Goal: Contribute content

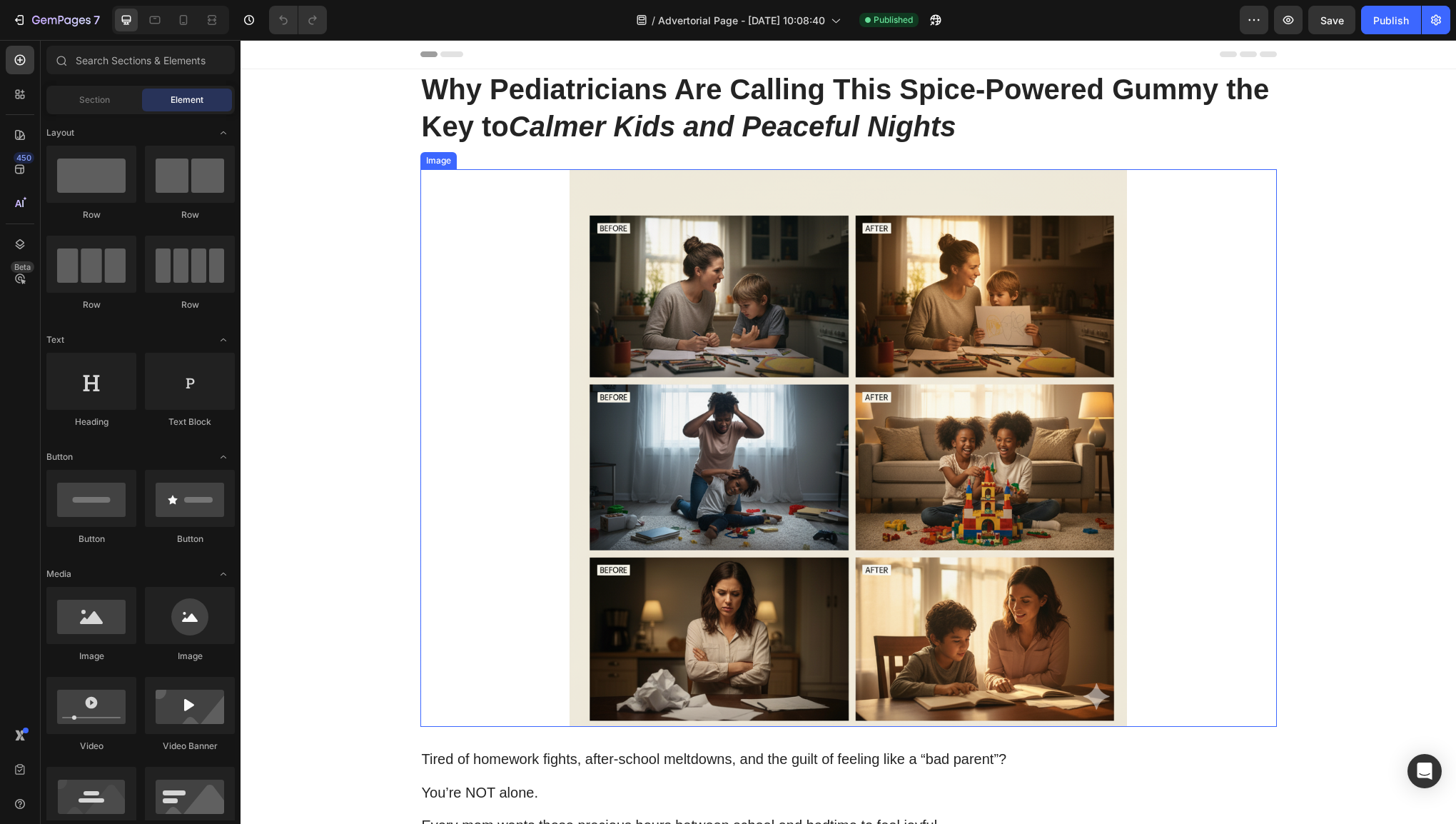
click at [1109, 358] on img at bounding box center [848, 448] width 685 height 558
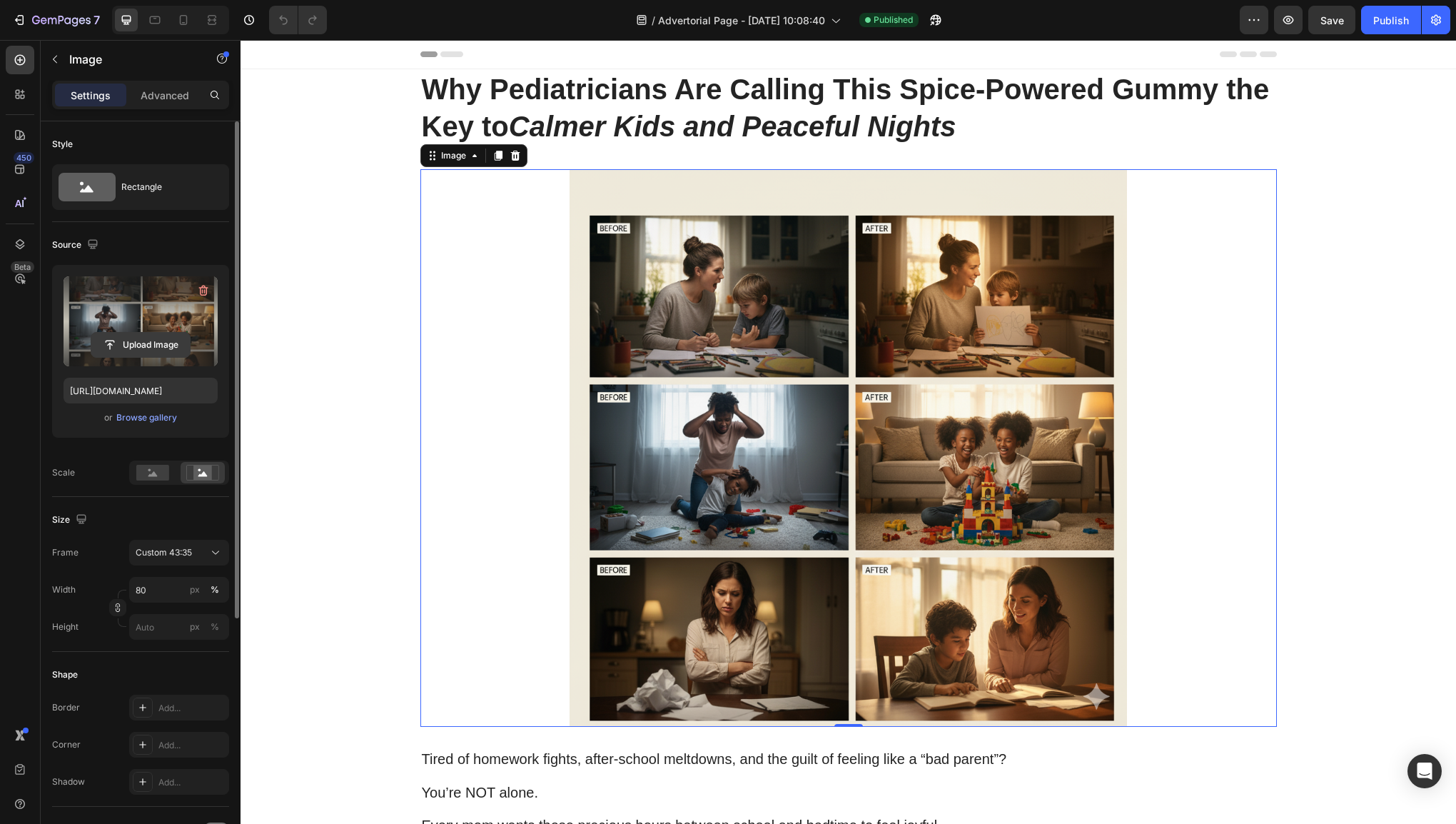
click at [149, 341] on input "file" at bounding box center [141, 345] width 99 height 25
click at [165, 348] on input "file" at bounding box center [141, 345] width 99 height 25
type input "[URL][DOMAIN_NAME]"
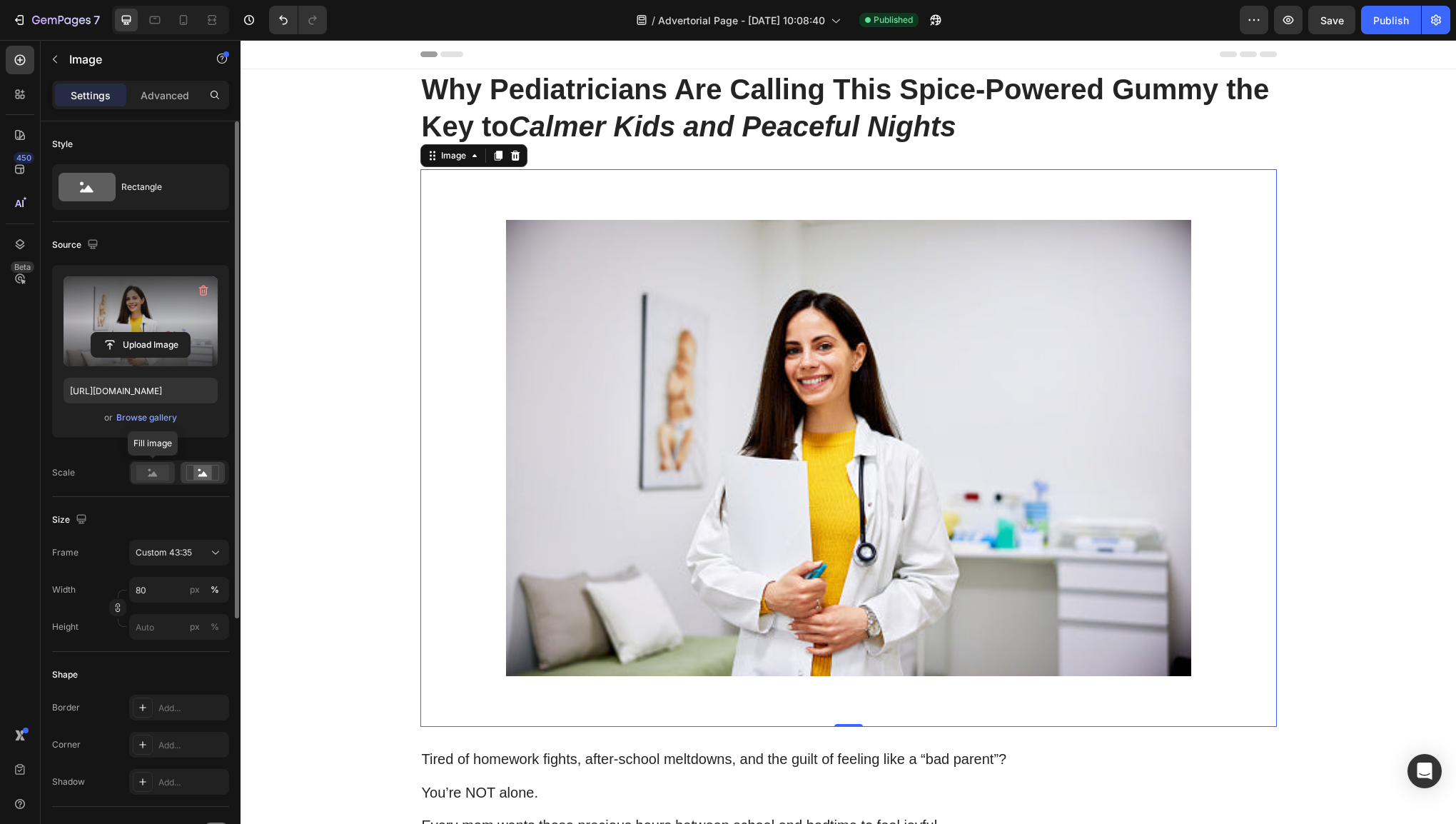
click at [150, 464] on div at bounding box center [153, 472] width 44 height 21
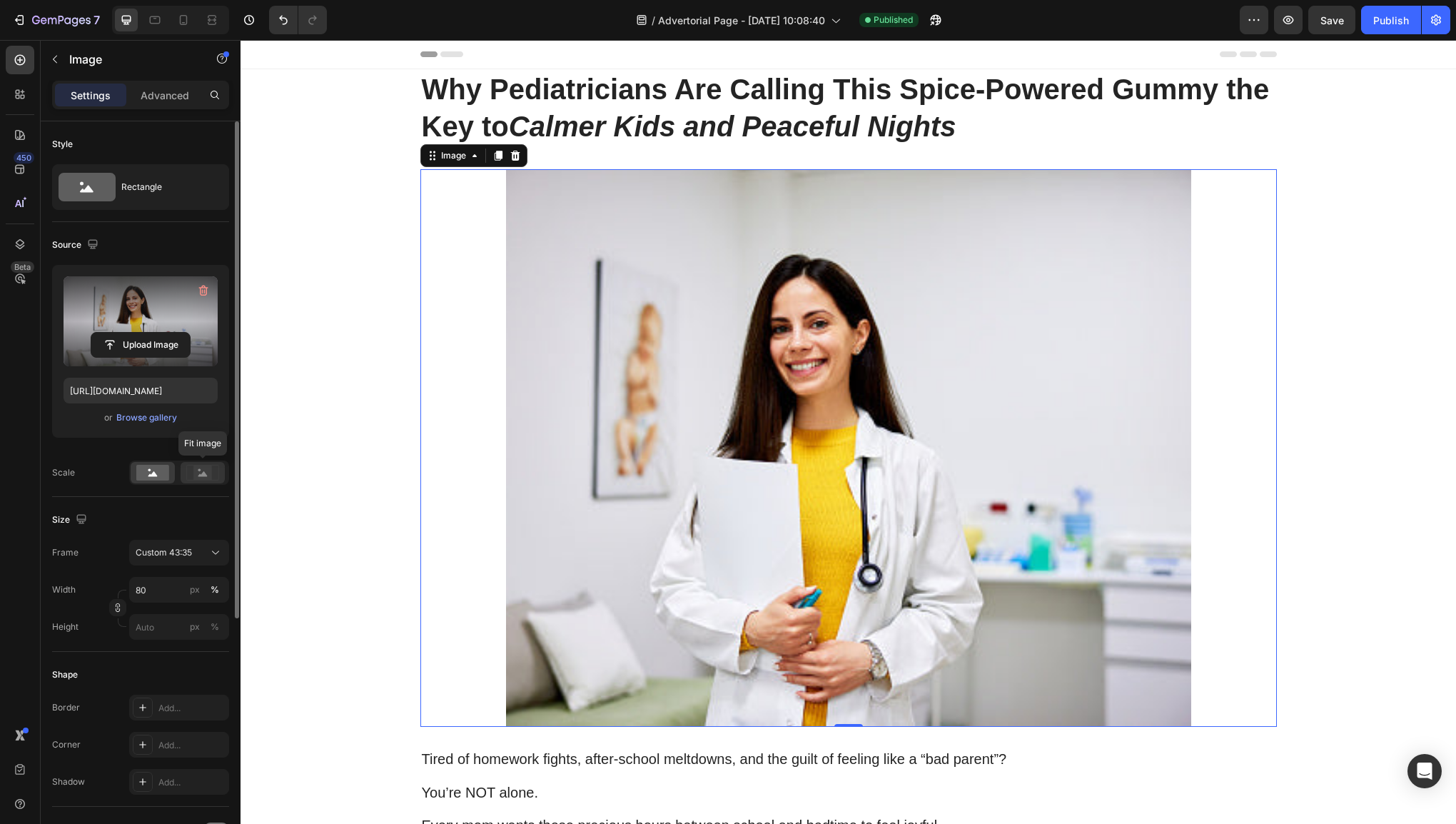
click at [200, 474] on rect at bounding box center [203, 473] width 18 height 15
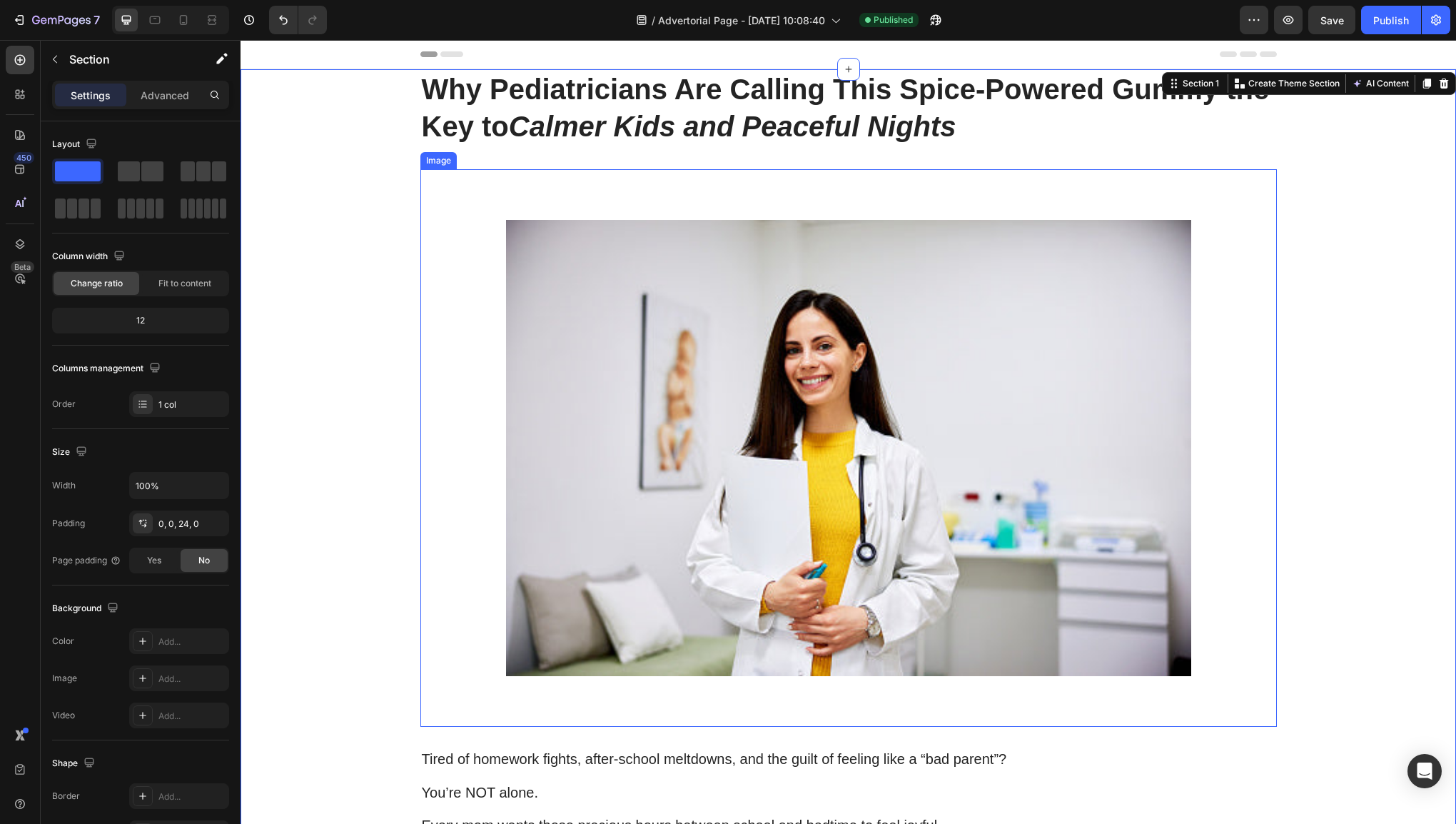
click at [735, 422] on img at bounding box center [848, 448] width 685 height 558
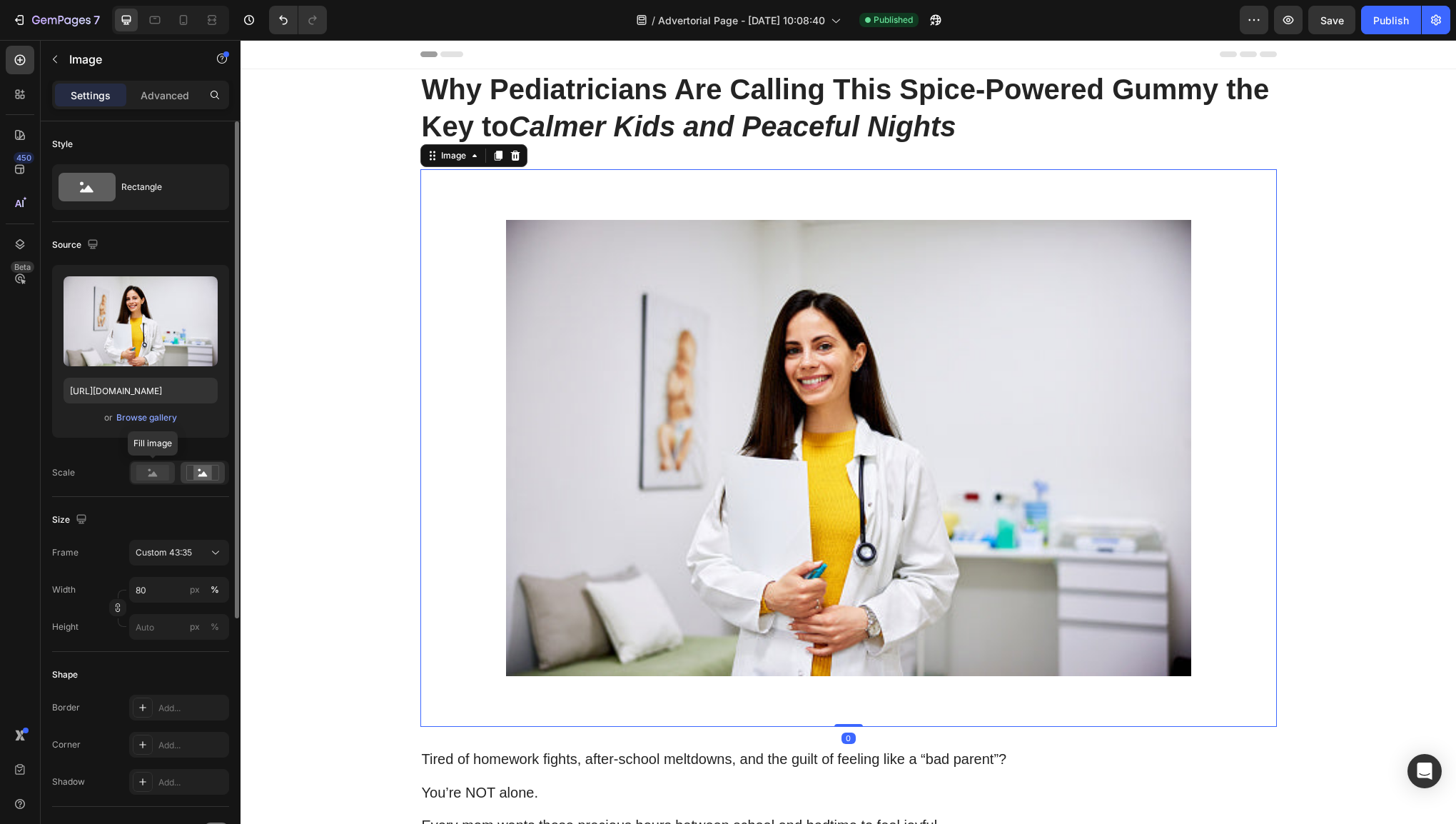
click at [151, 477] on rect at bounding box center [153, 472] width 33 height 16
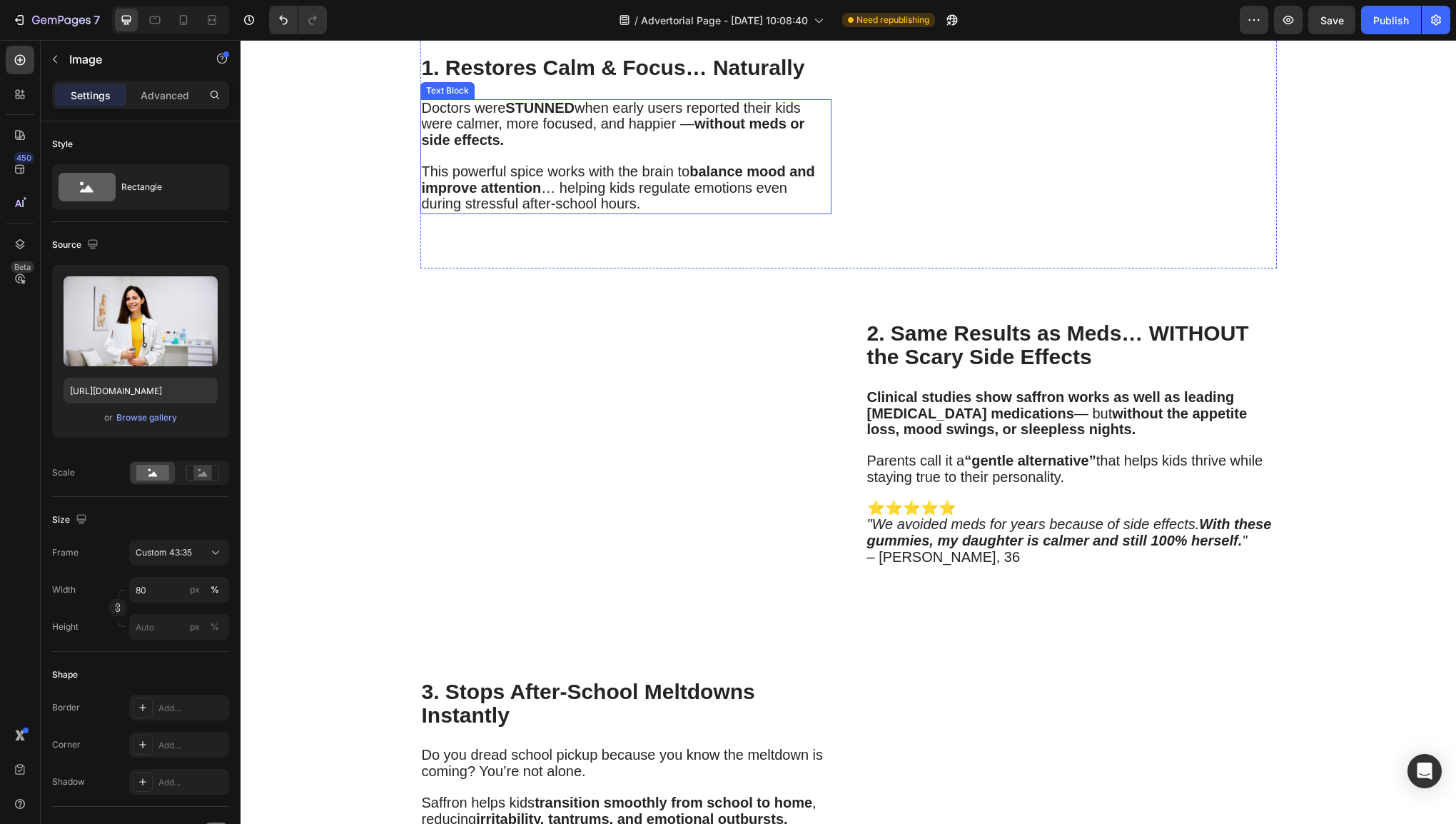
scroll to position [1428, 0]
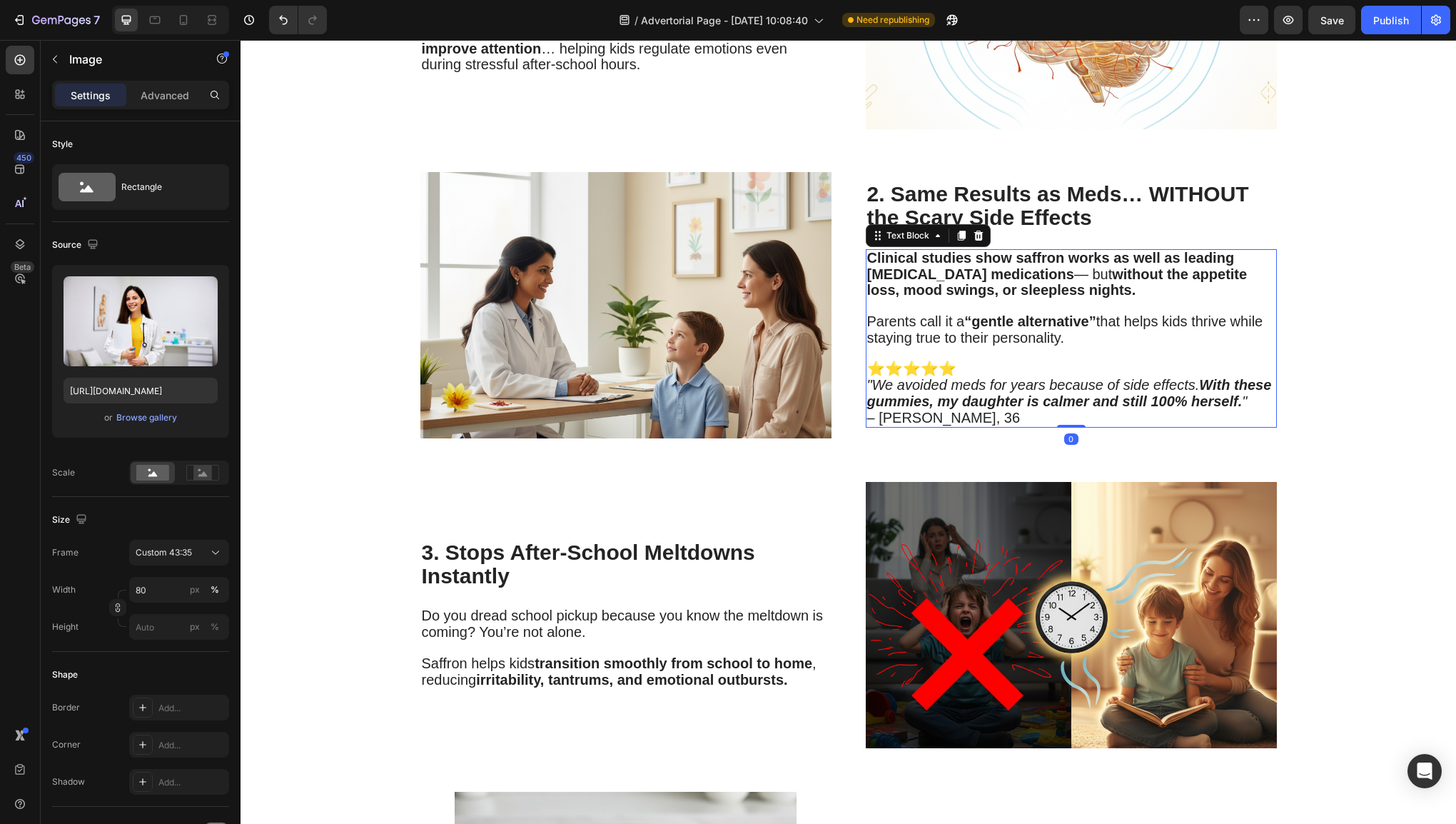
click at [1018, 377] on icon ""We avoided meds for years because of side effects. With these gummies, my daug…" at bounding box center [1069, 392] width 405 height 32
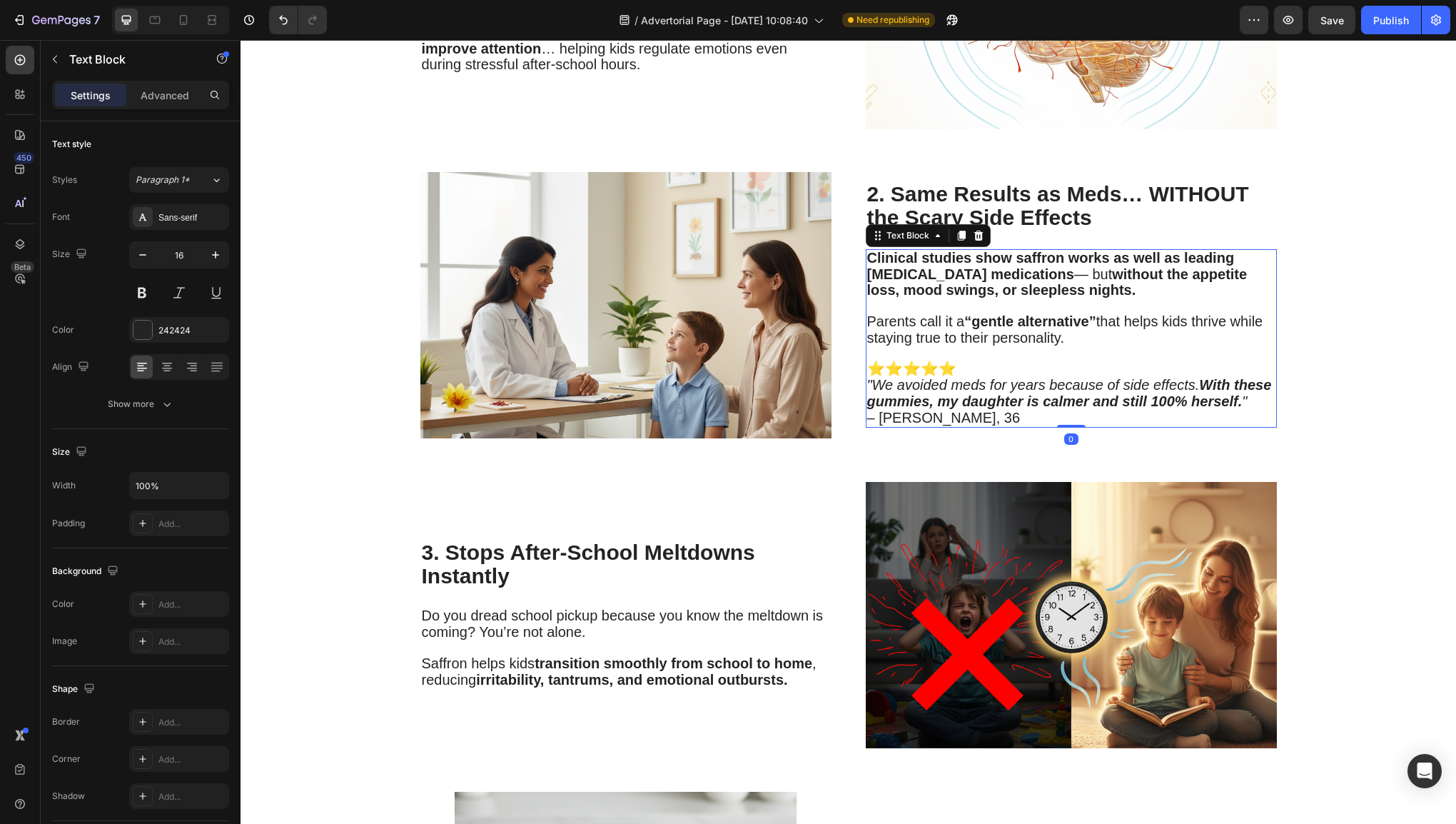
click at [1020, 377] on icon ""We avoided meds for years because of side effects. With these gummies, my daug…" at bounding box center [1069, 392] width 405 height 32
click at [993, 391] on strong "With these gummies, my daughter is calmer and still 100% herself." at bounding box center [1069, 392] width 405 height 32
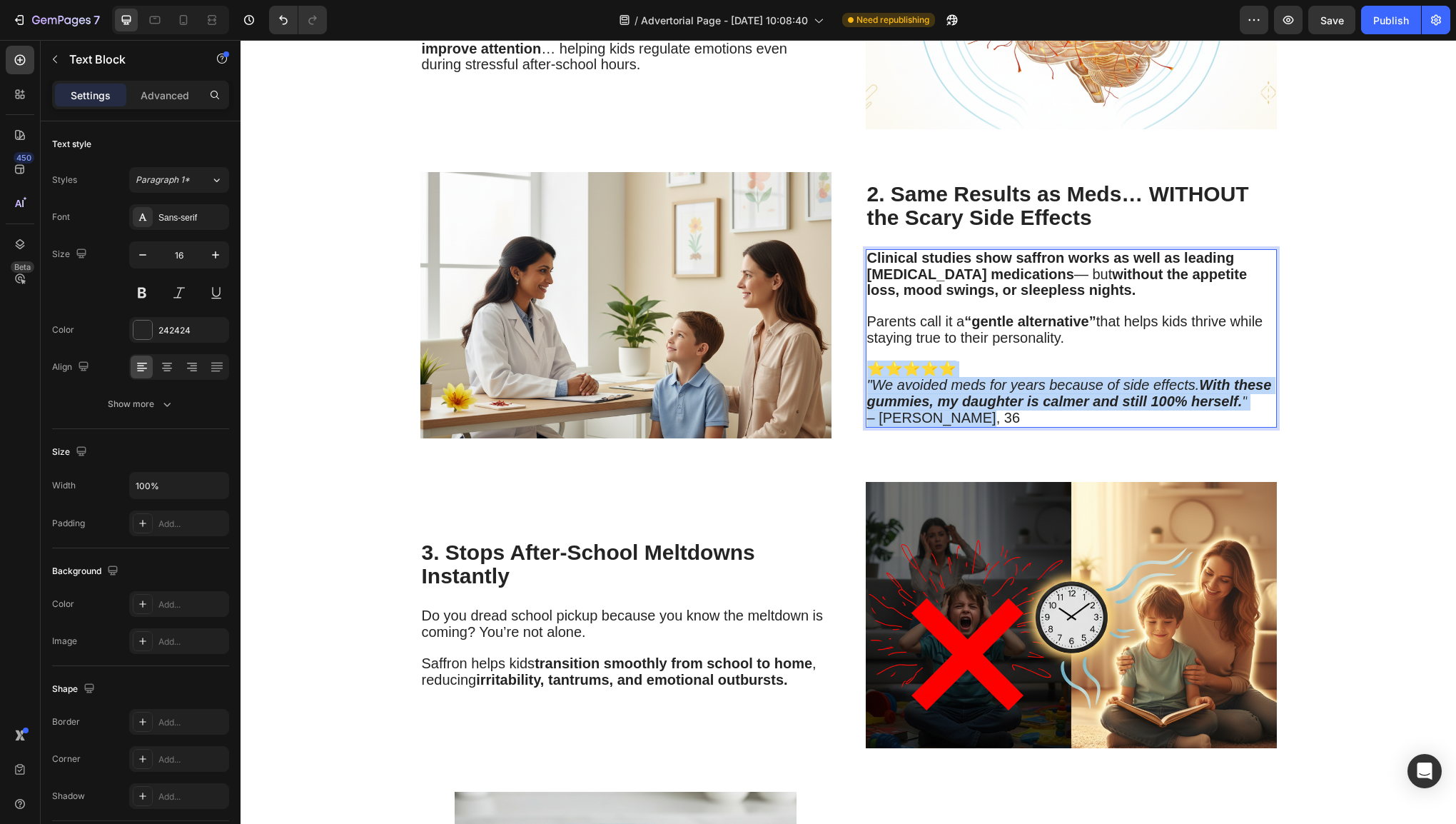
drag, startPoint x: 984, startPoint y: 422, endPoint x: 862, endPoint y: 361, distance: 136.4
click at [867, 361] on p "⭐⭐⭐⭐⭐ "We avoided meds for years because of side effects. With these gummies, m…" at bounding box center [1071, 393] width 408 height 65
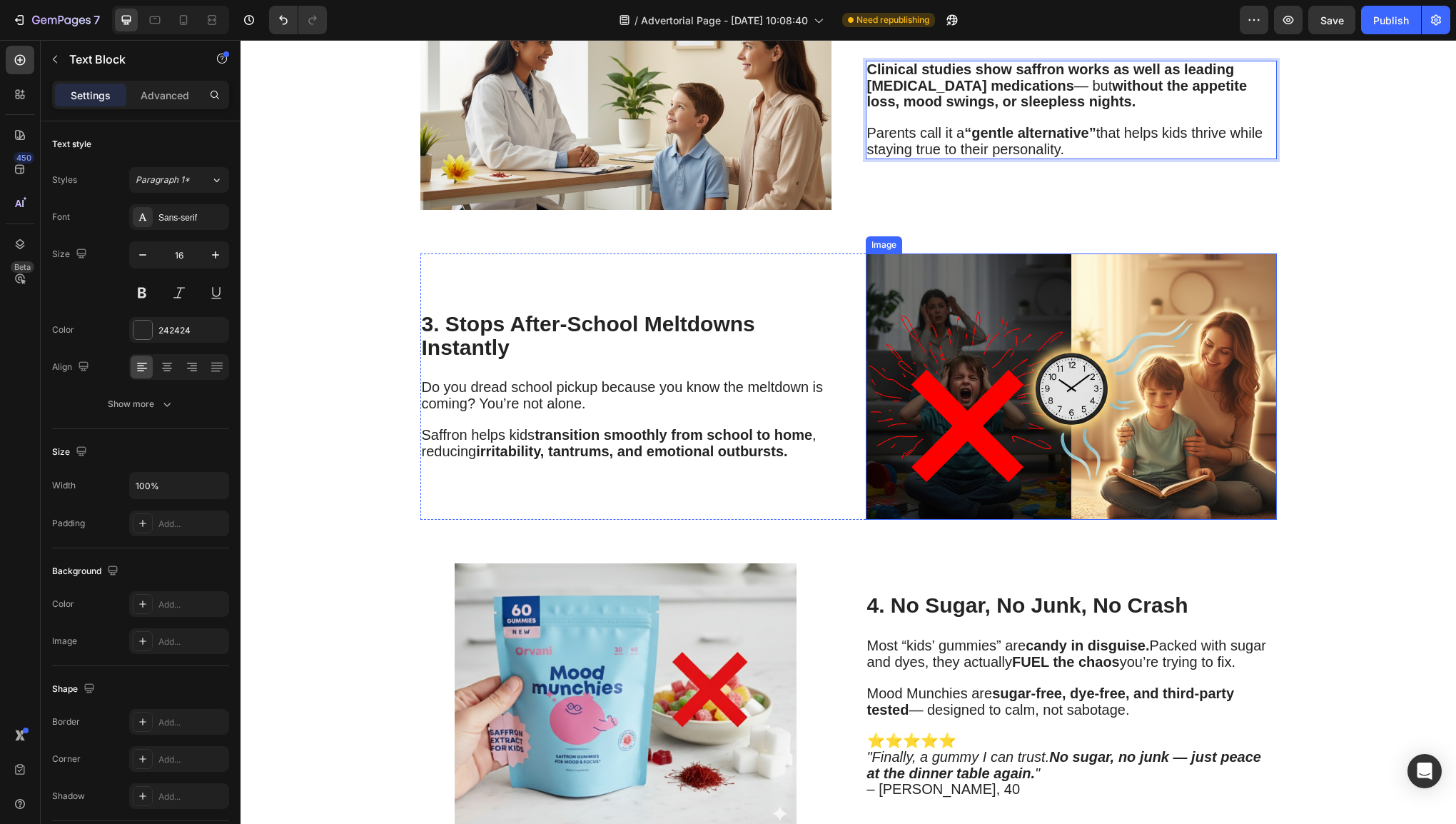
scroll to position [1903, 0]
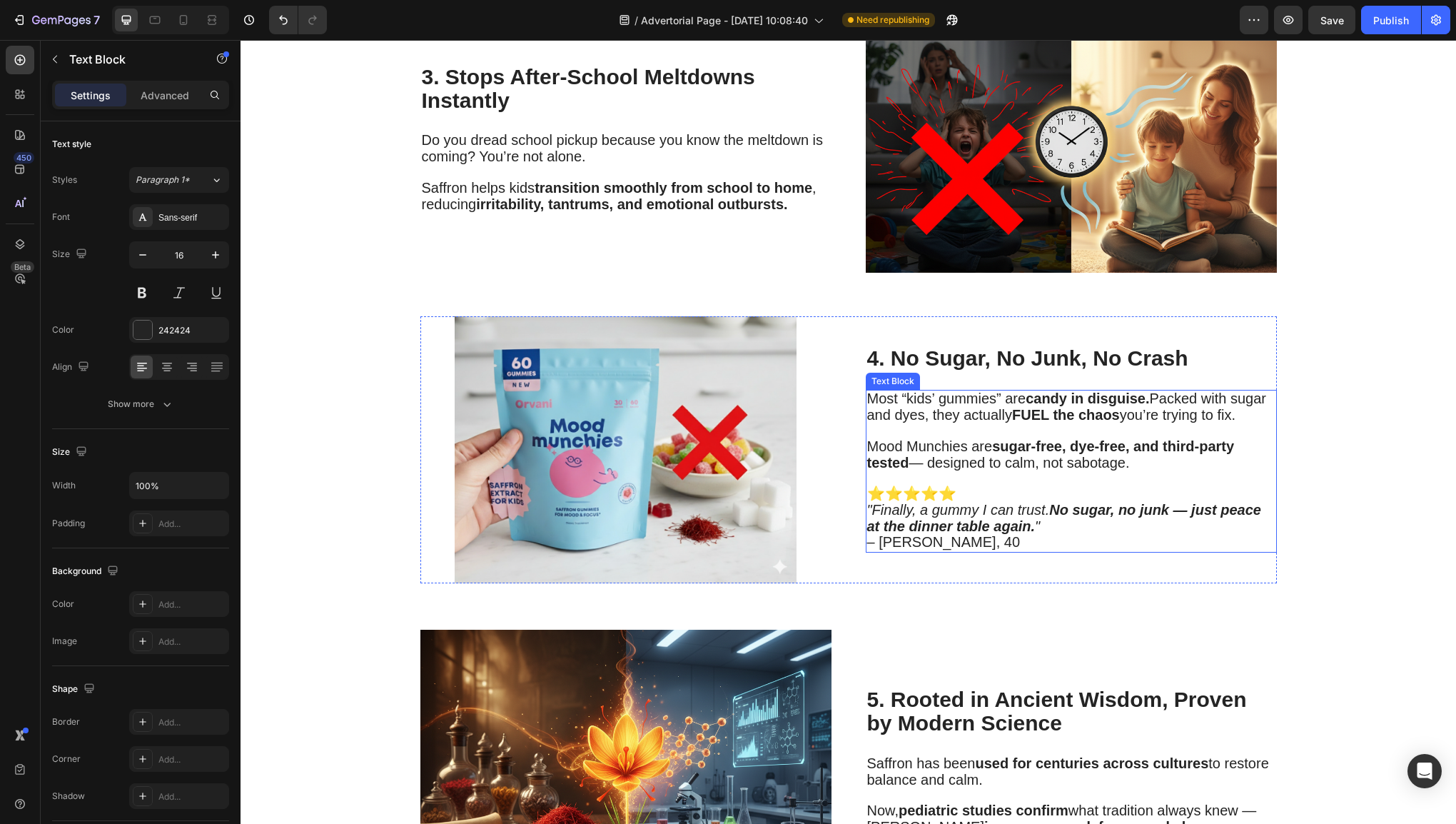
click at [1009, 455] on span "Mood Munchies are sugar-free, dye-free, and third-party tested — designed to ca…" at bounding box center [1051, 454] width 368 height 32
click at [994, 544] on p "⭐⭐⭐⭐⭐ "Finally, a gummy I can trust. No sugar, no junk — just peace at the dinn…" at bounding box center [1071, 519] width 408 height 65
click at [992, 538] on p "⭐⭐⭐⭐⭐ "Finally, a gummy I can trust. No sugar, no junk — just peace at the dinn…" at bounding box center [1071, 519] width 408 height 65
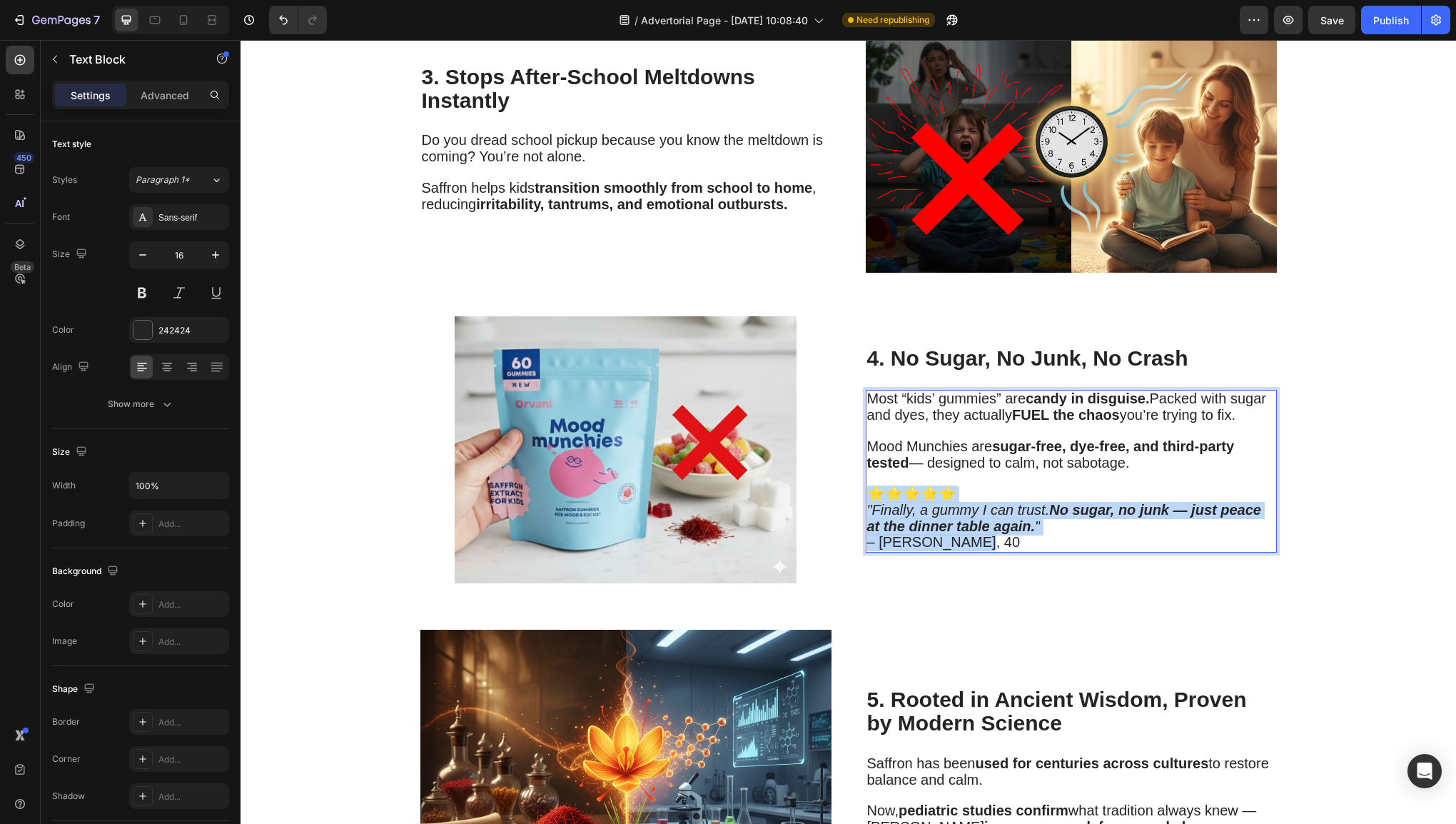
drag, startPoint x: 992, startPoint y: 538, endPoint x: 862, endPoint y: 493, distance: 137.6
click at [867, 493] on p "⭐⭐⭐⭐⭐ "Finally, a gummy I can trust. No sugar, no junk — just peace at the dinn…" at bounding box center [1071, 519] width 408 height 65
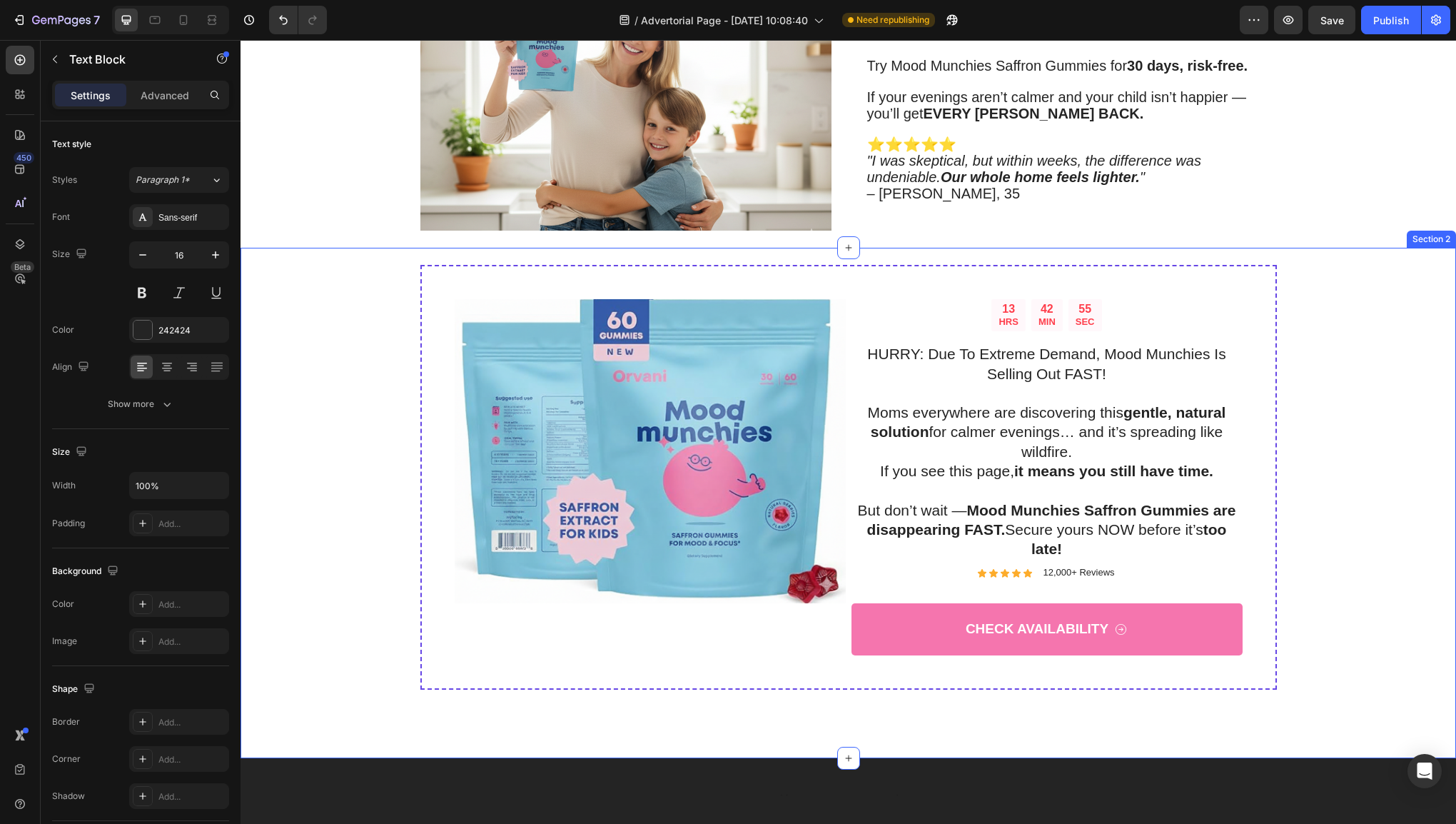
scroll to position [3227, 0]
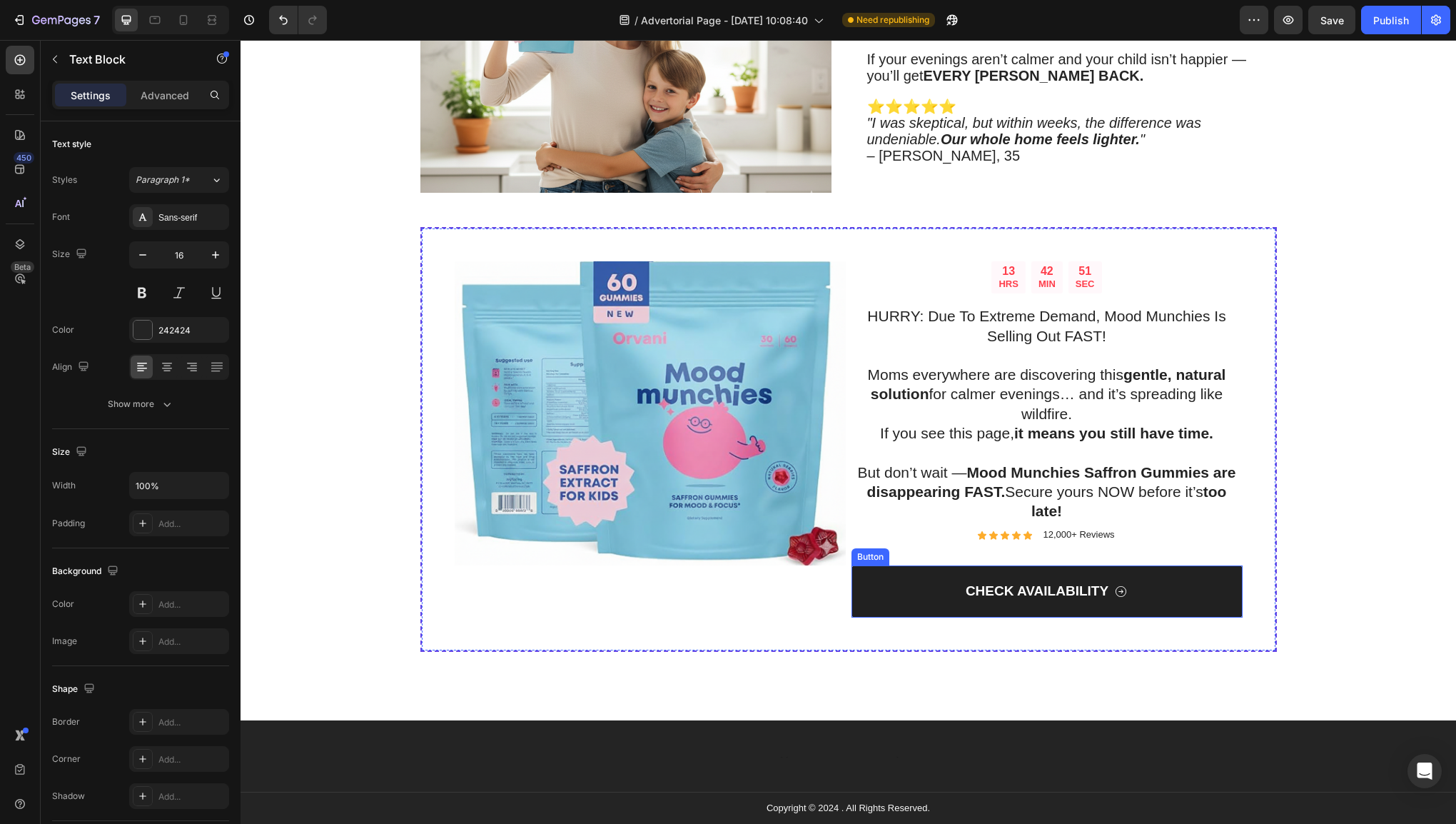
click at [1130, 574] on link "CHECK AVAILABILITY" at bounding box center [1047, 591] width 391 height 52
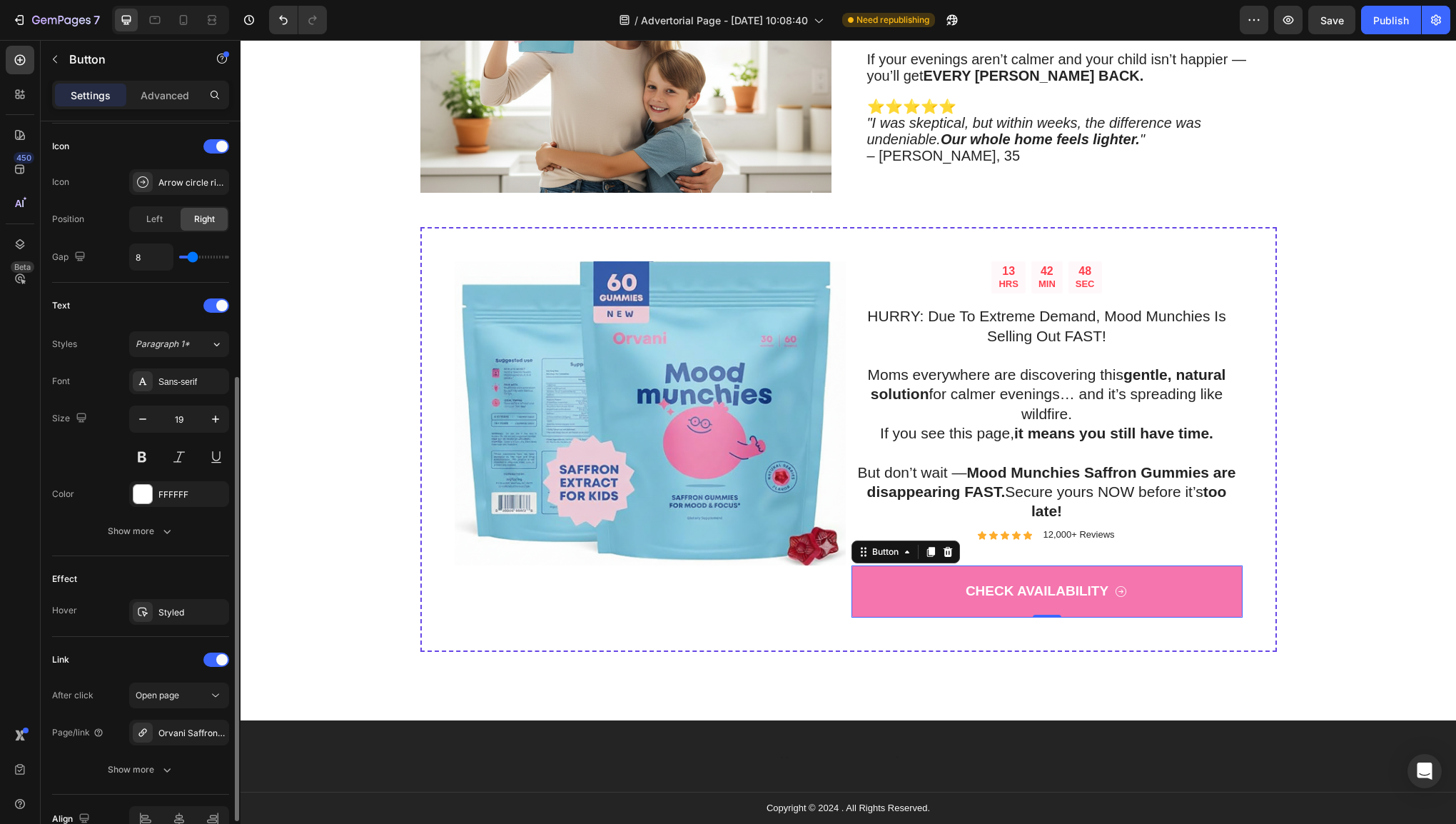
scroll to position [502, 0]
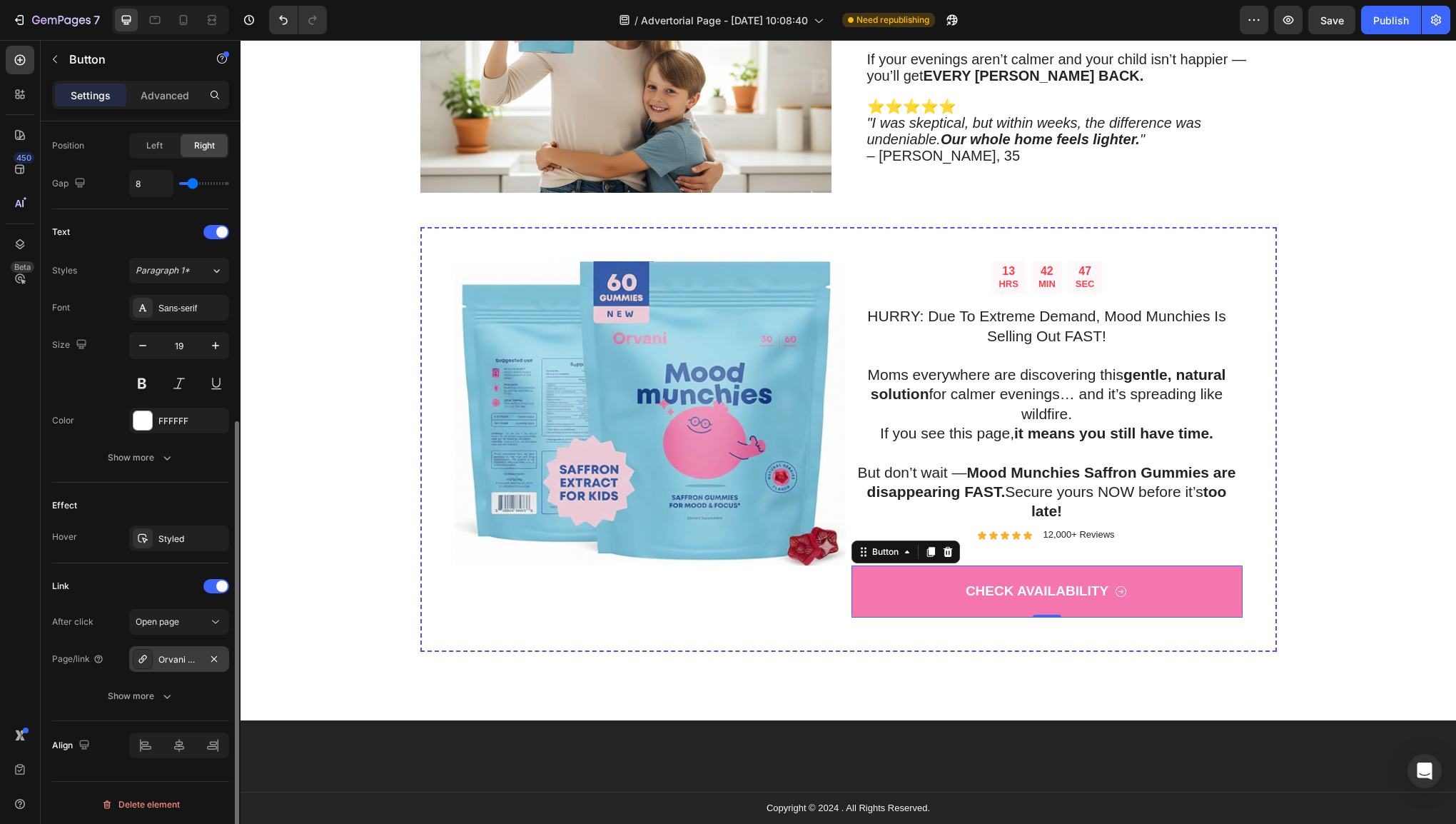
click at [181, 649] on div "Orvani Saffron Gummies" at bounding box center [178, 658] width 100 height 26
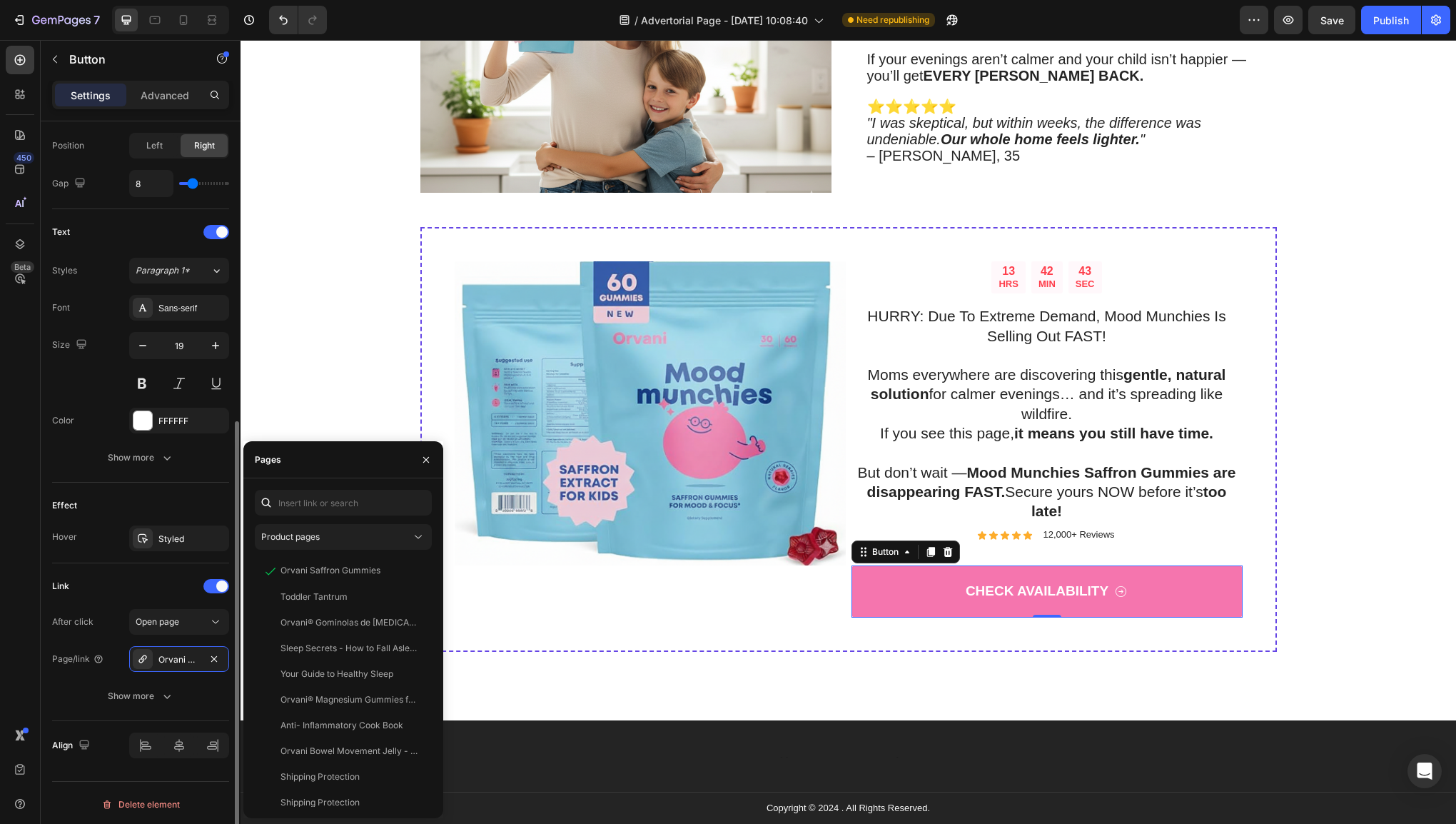
click at [138, 574] on div "Link" at bounding box center [141, 585] width 177 height 23
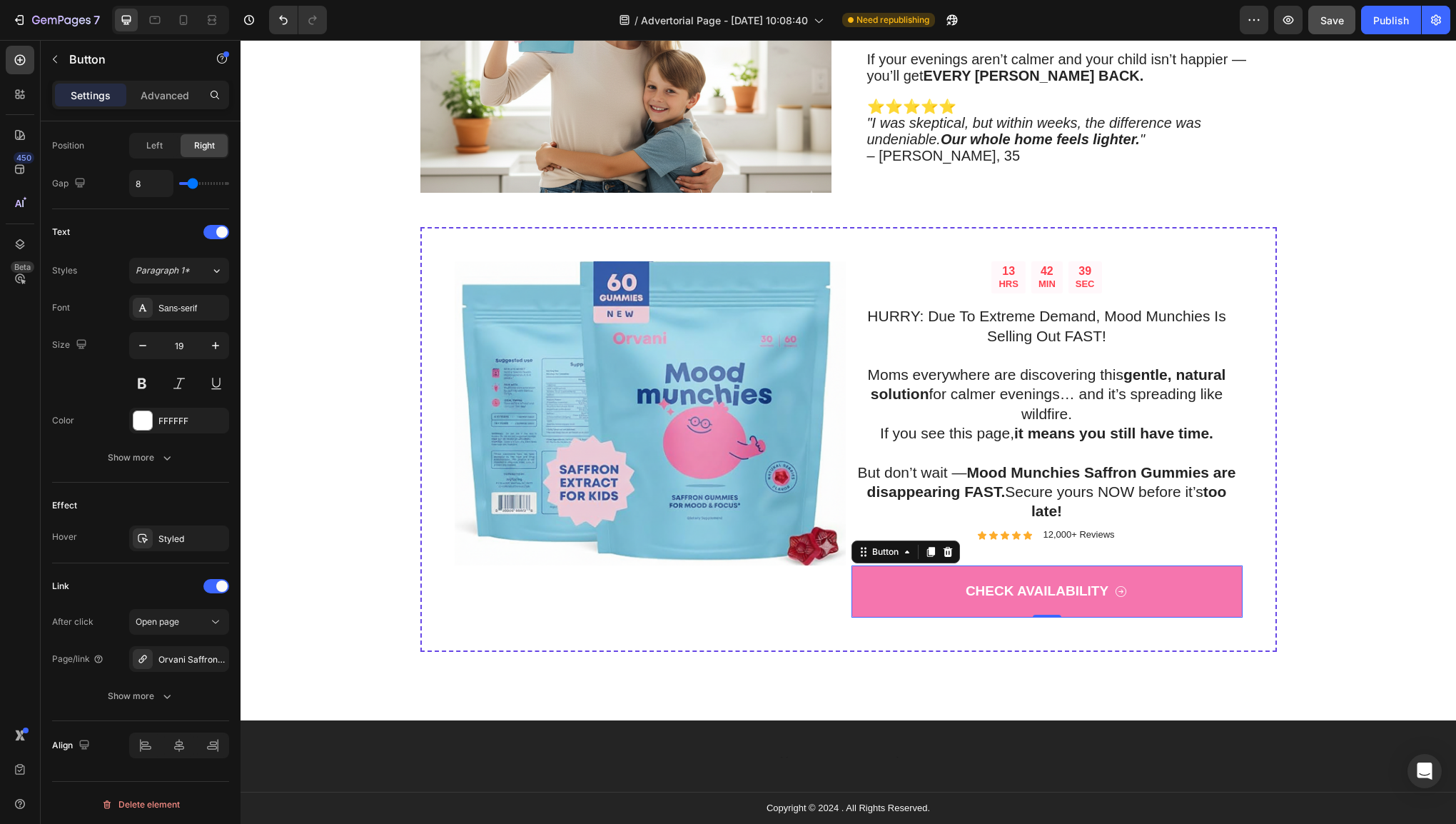
click at [1351, 21] on button "Save" at bounding box center [1333, 19] width 48 height 28
click at [1377, 22] on div "Publish" at bounding box center [1391, 20] width 36 height 15
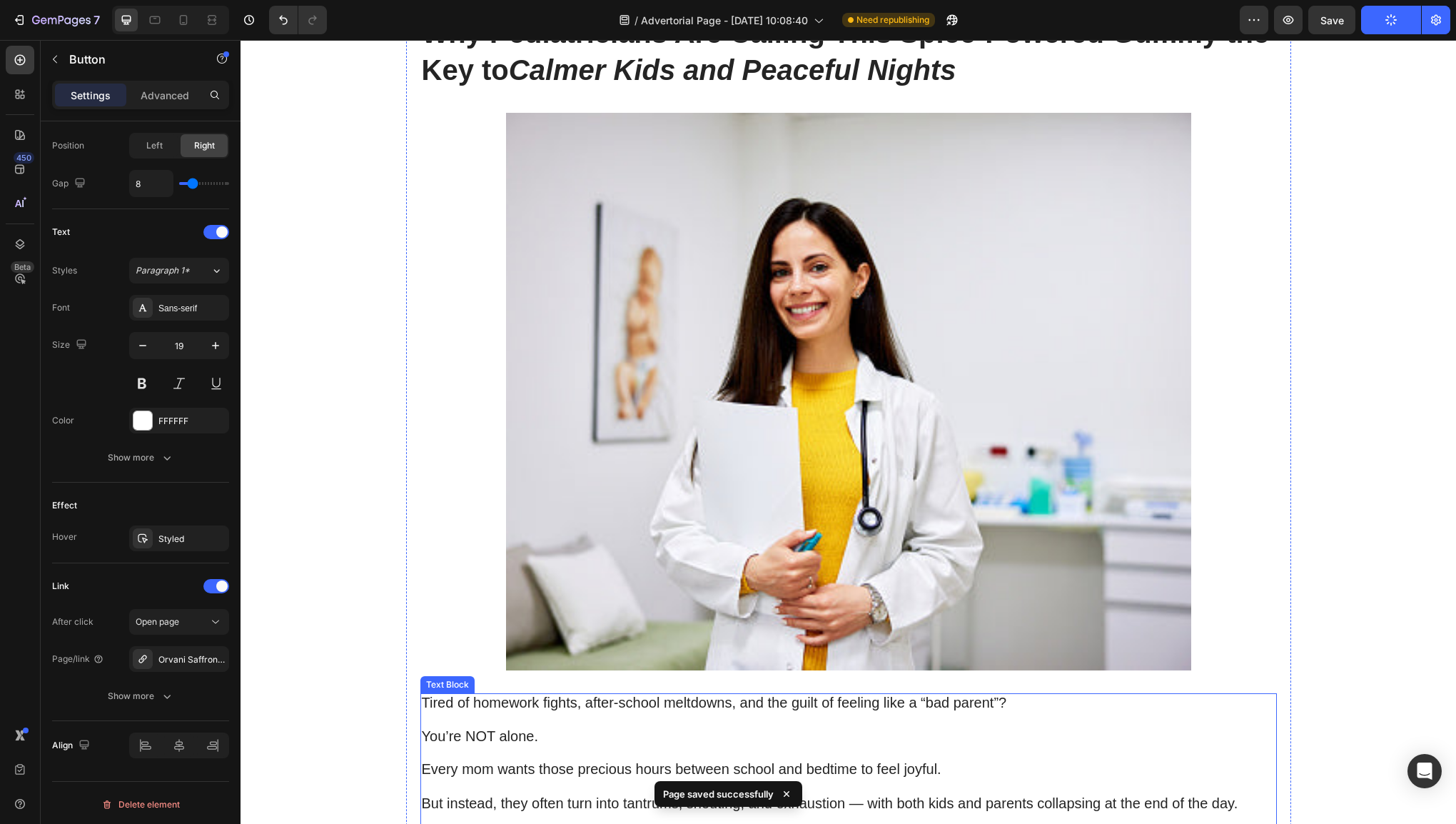
scroll to position [0, 0]
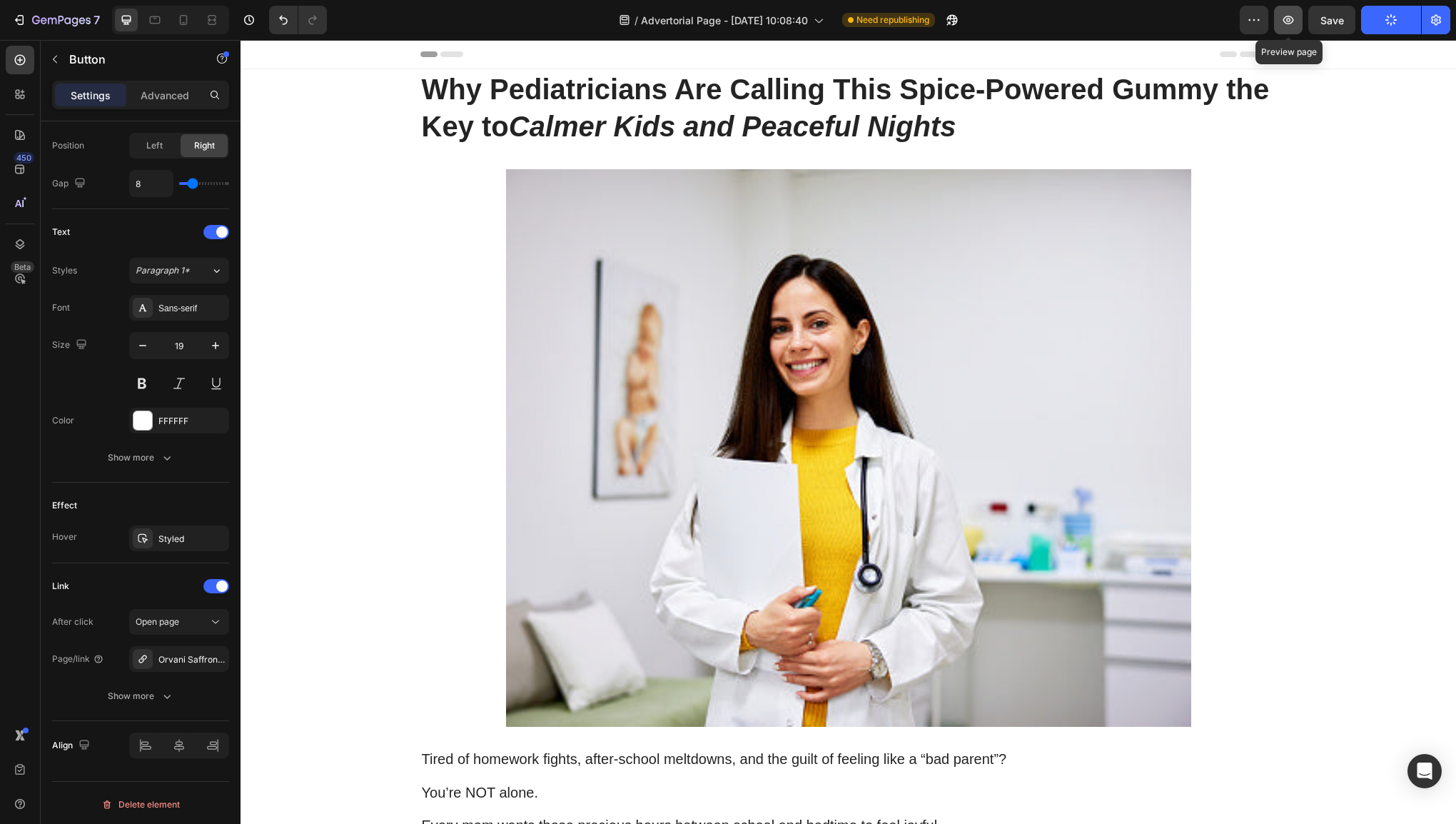
click at [1287, 25] on icon "button" at bounding box center [1289, 20] width 15 height 15
